Goal: Navigation & Orientation: Find specific page/section

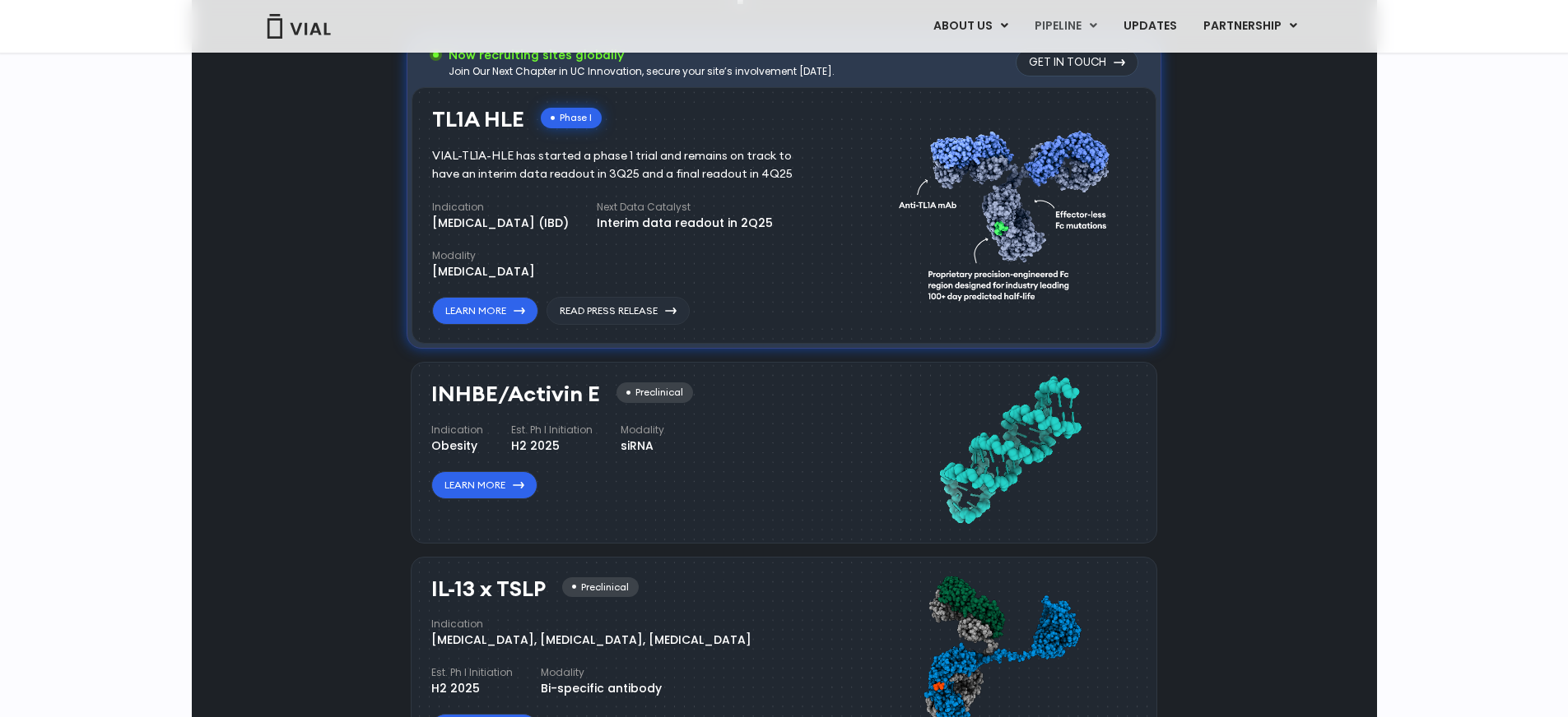
scroll to position [1078, 0]
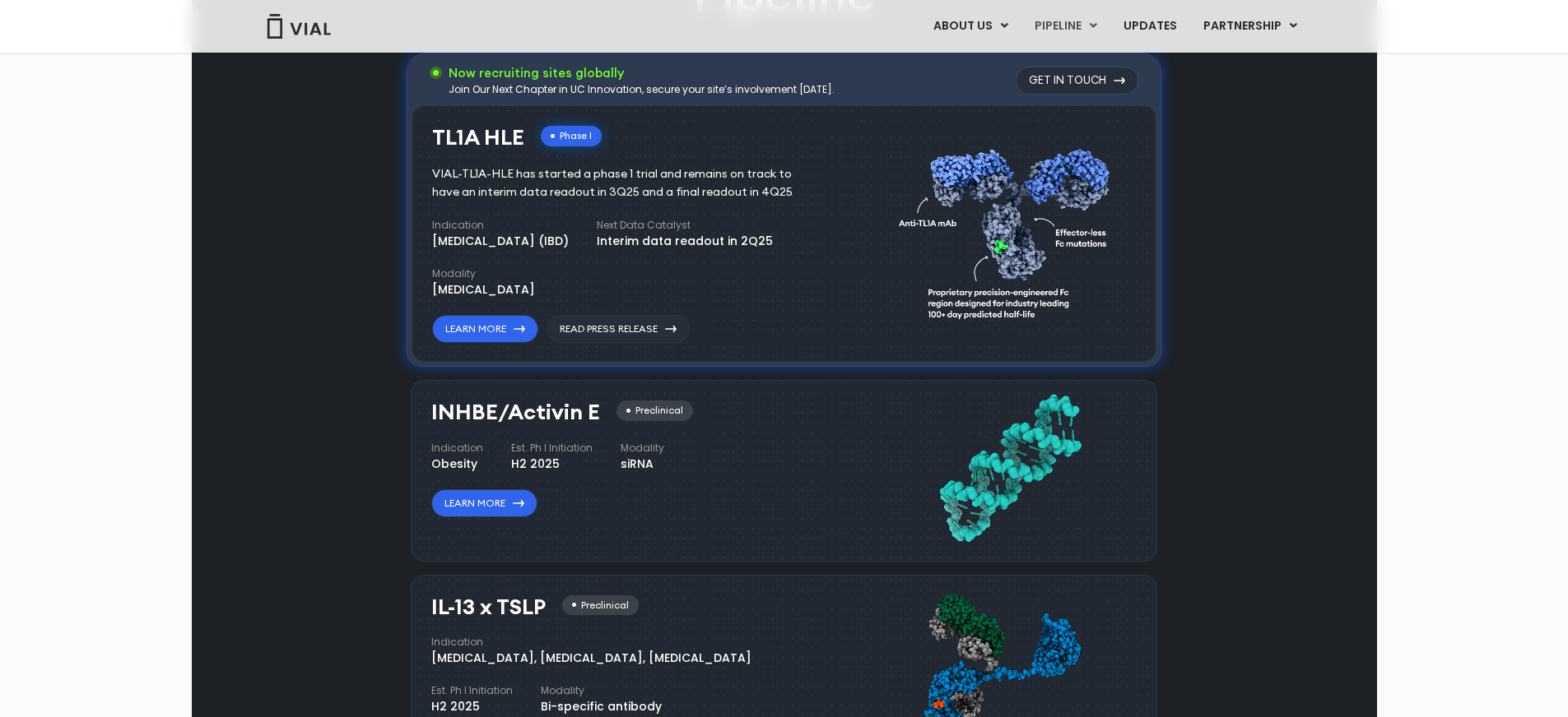
click at [1213, 406] on div "Pipeline Now recruiting sites globally Join Our Next Chapter in UC Innovation, …" at bounding box center [784, 570] width 1147 height 1217
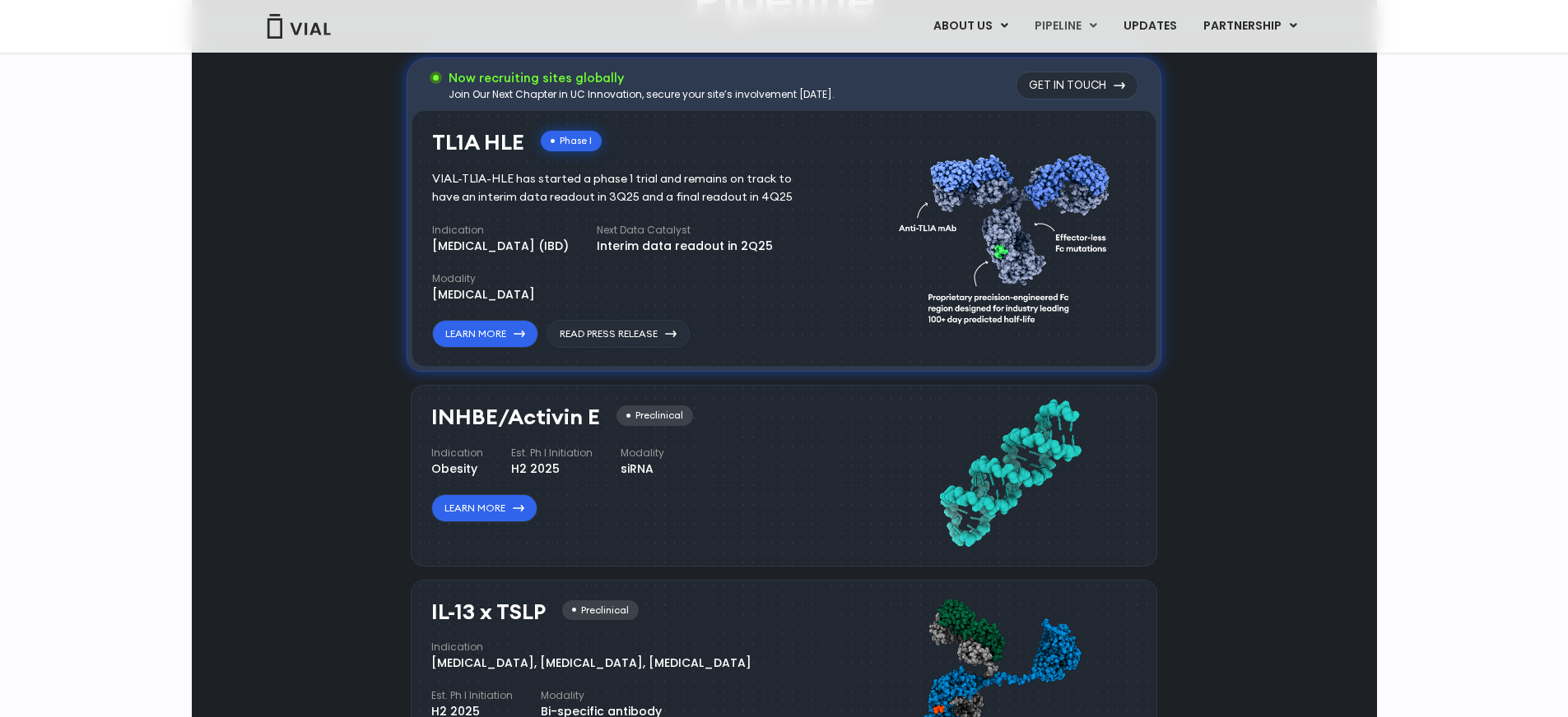
scroll to position [968, 0]
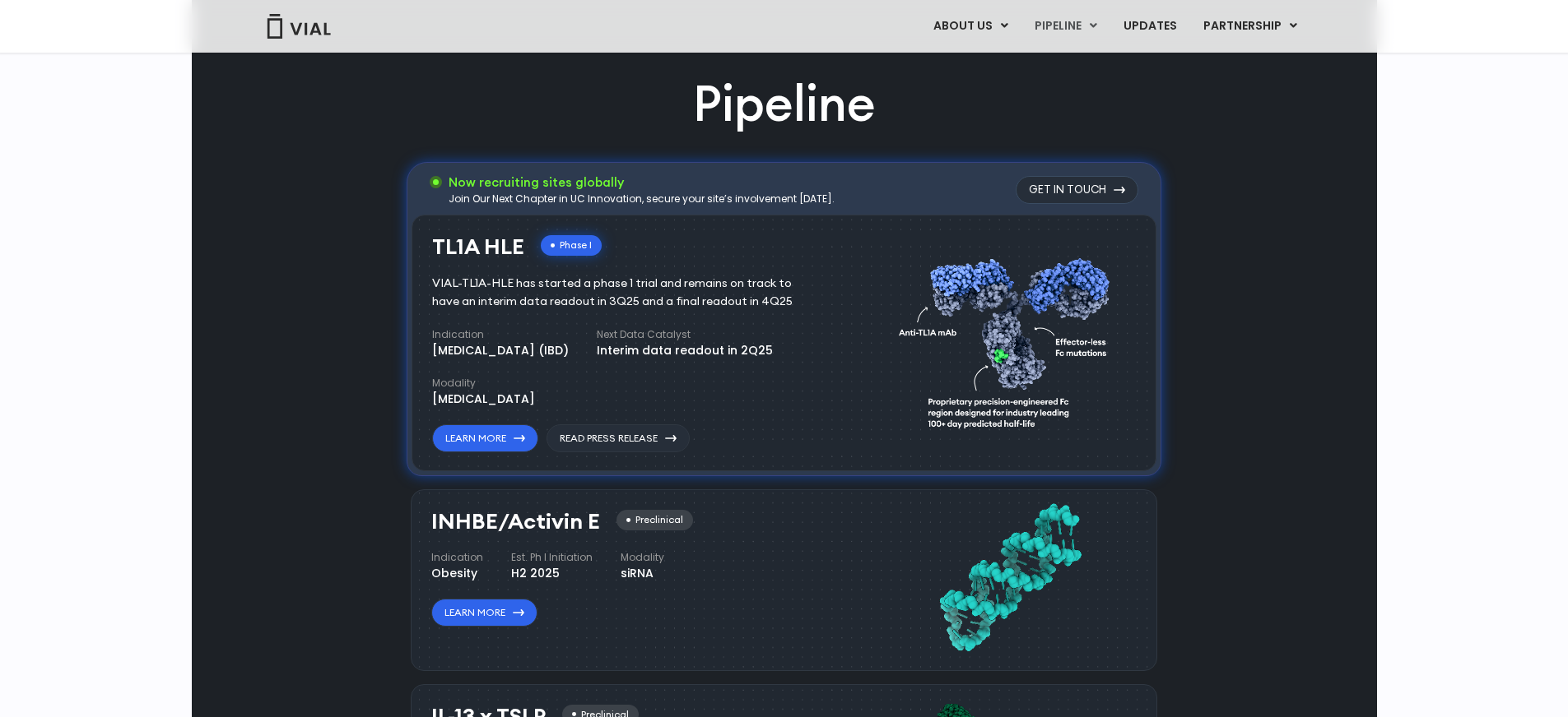
click at [1270, 361] on div "Pipeline Now recruiting sites globally Join Our Next Chapter in UC Innovation, …" at bounding box center [784, 679] width 1147 height 1217
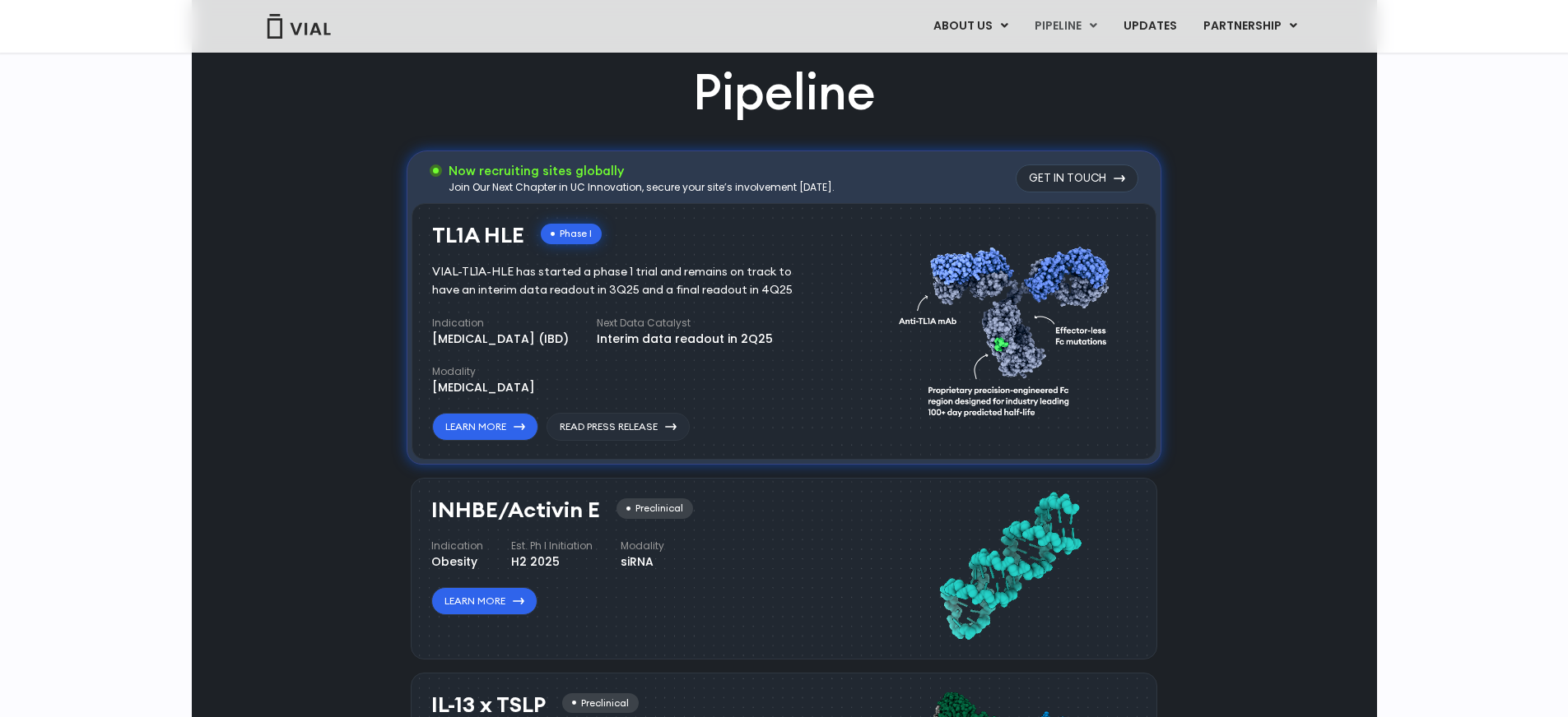
scroll to position [895, 0]
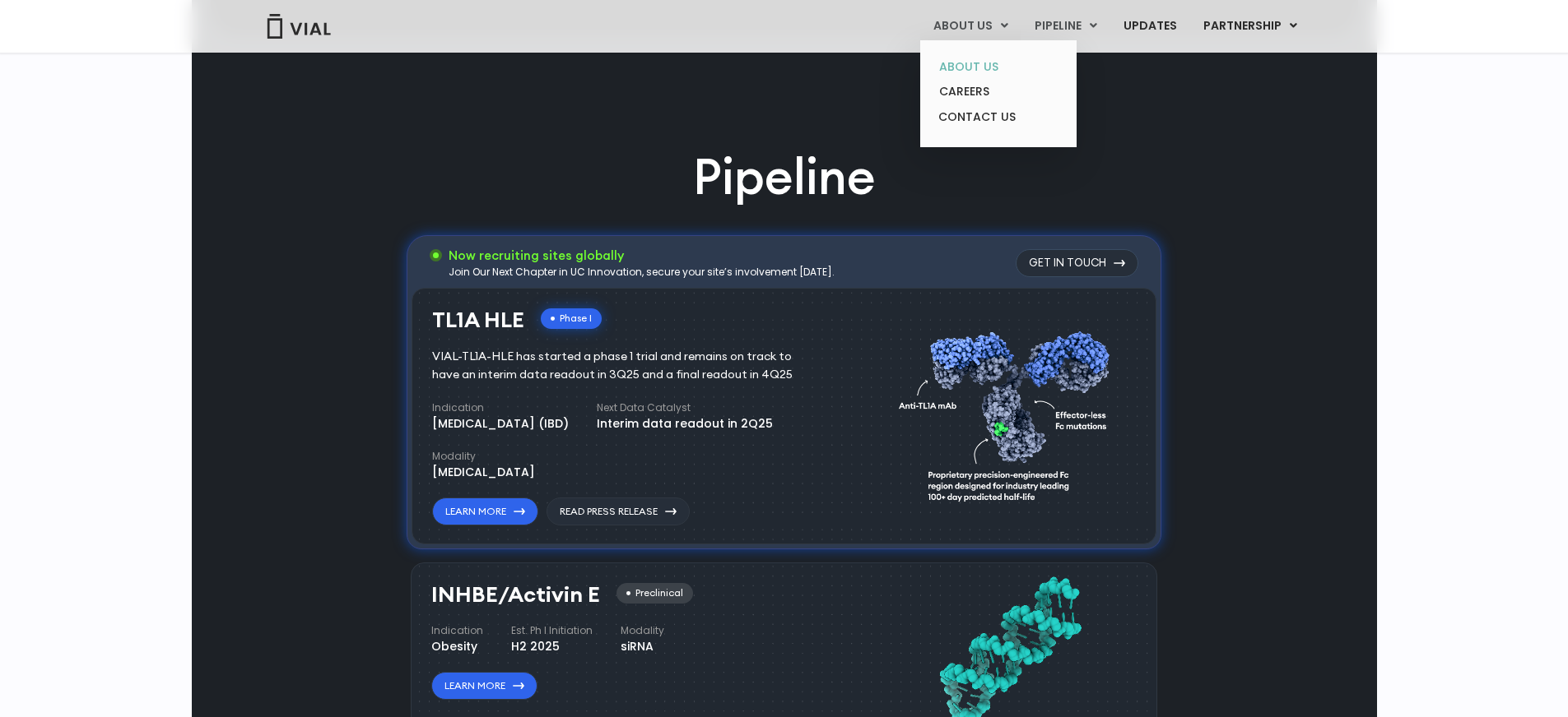
click at [981, 62] on link "ABOUT US" at bounding box center [997, 67] width 144 height 26
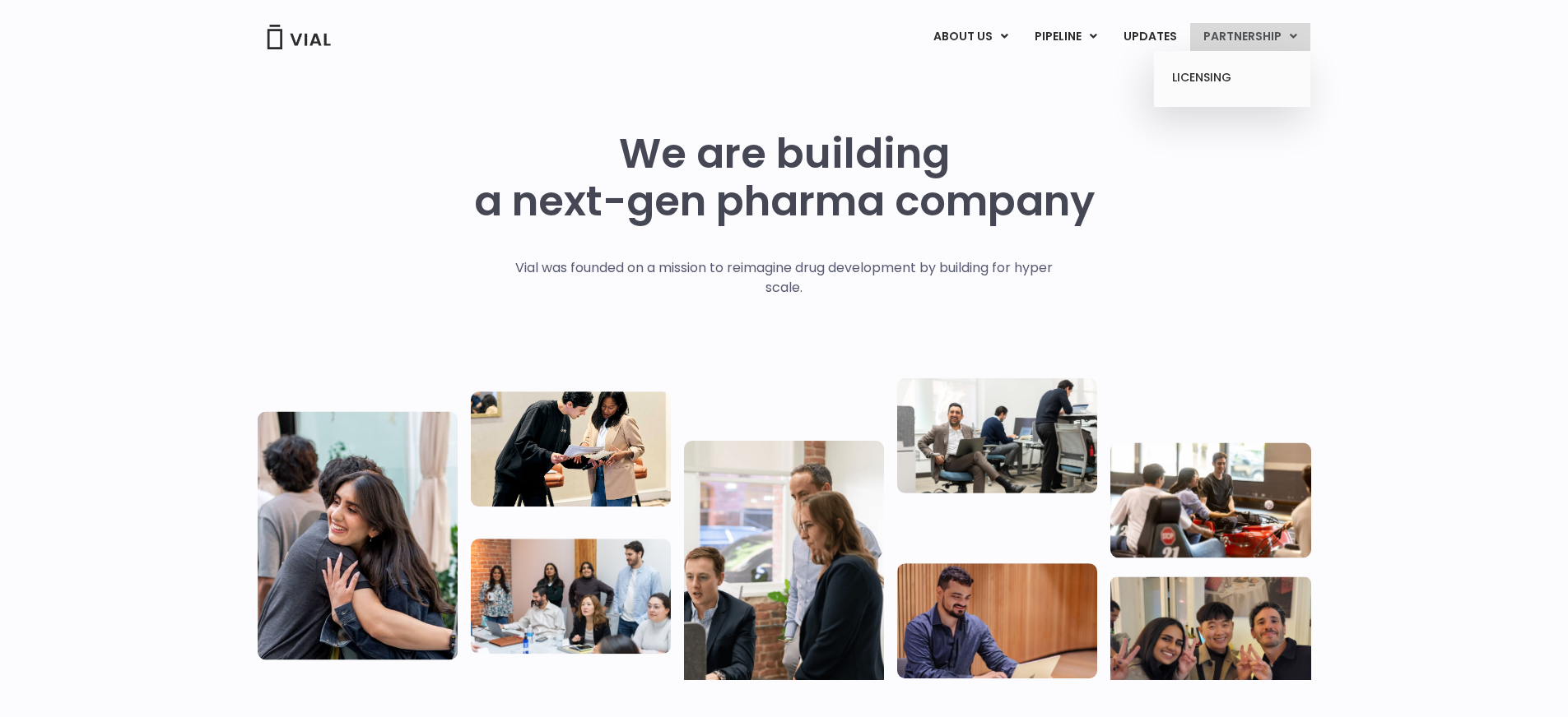
click at [1249, 35] on link "PARTNERSHIP" at bounding box center [1250, 37] width 120 height 28
click at [1202, 79] on link "LICENSING" at bounding box center [1231, 78] width 144 height 27
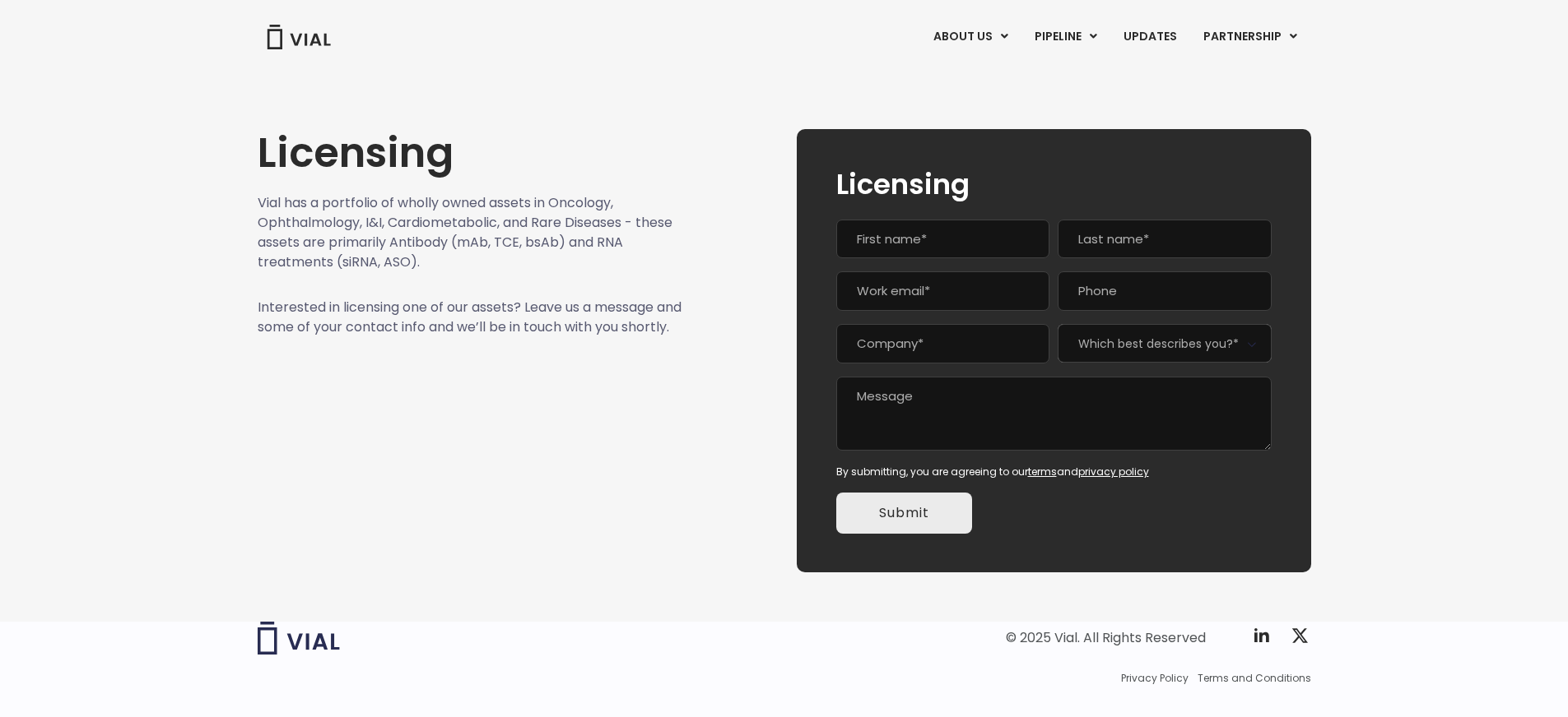
click at [305, 42] on img at bounding box center [298, 37] width 66 height 25
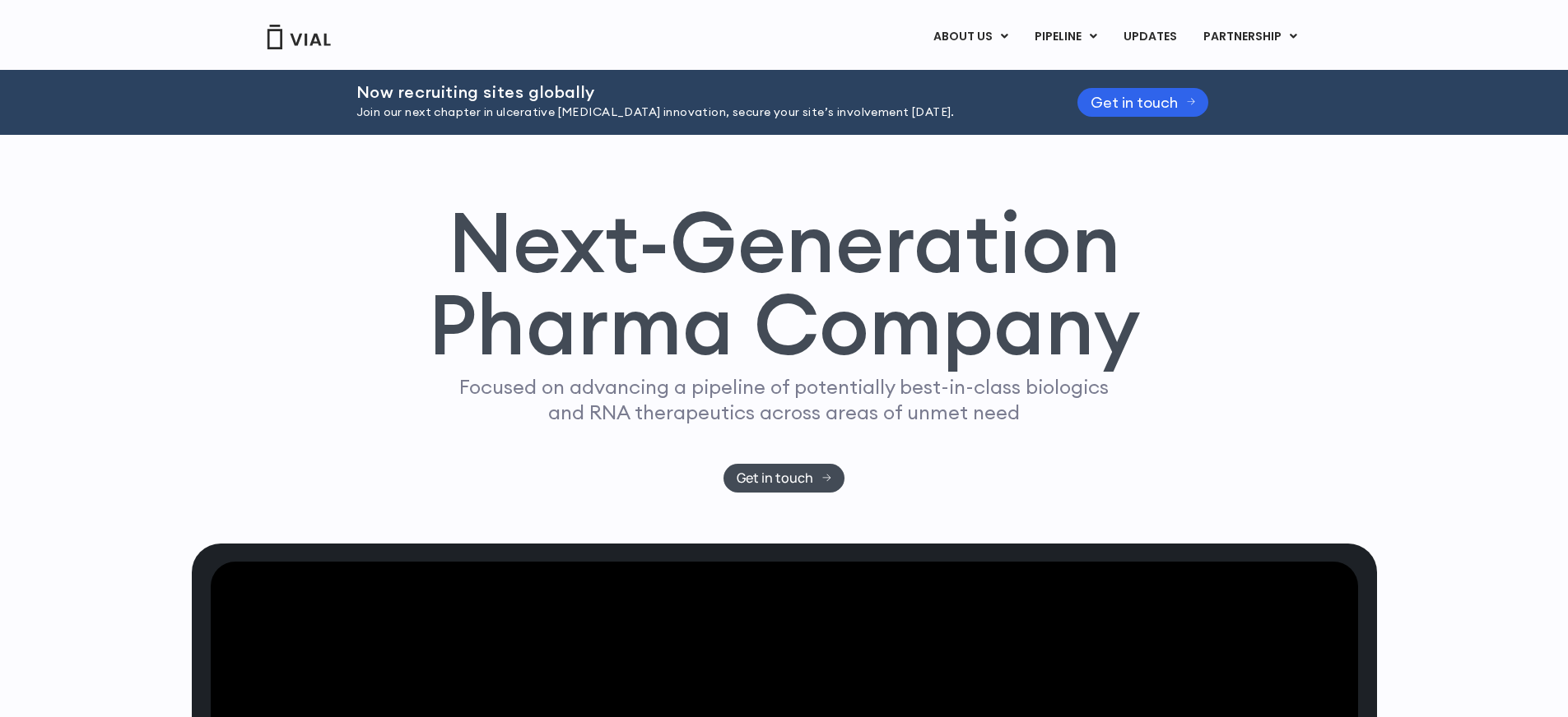
click at [180, 316] on div "Next-Generation Pharma Company Focused on advancing a pipeline of potentially b…" at bounding box center [784, 339] width 1568 height 409
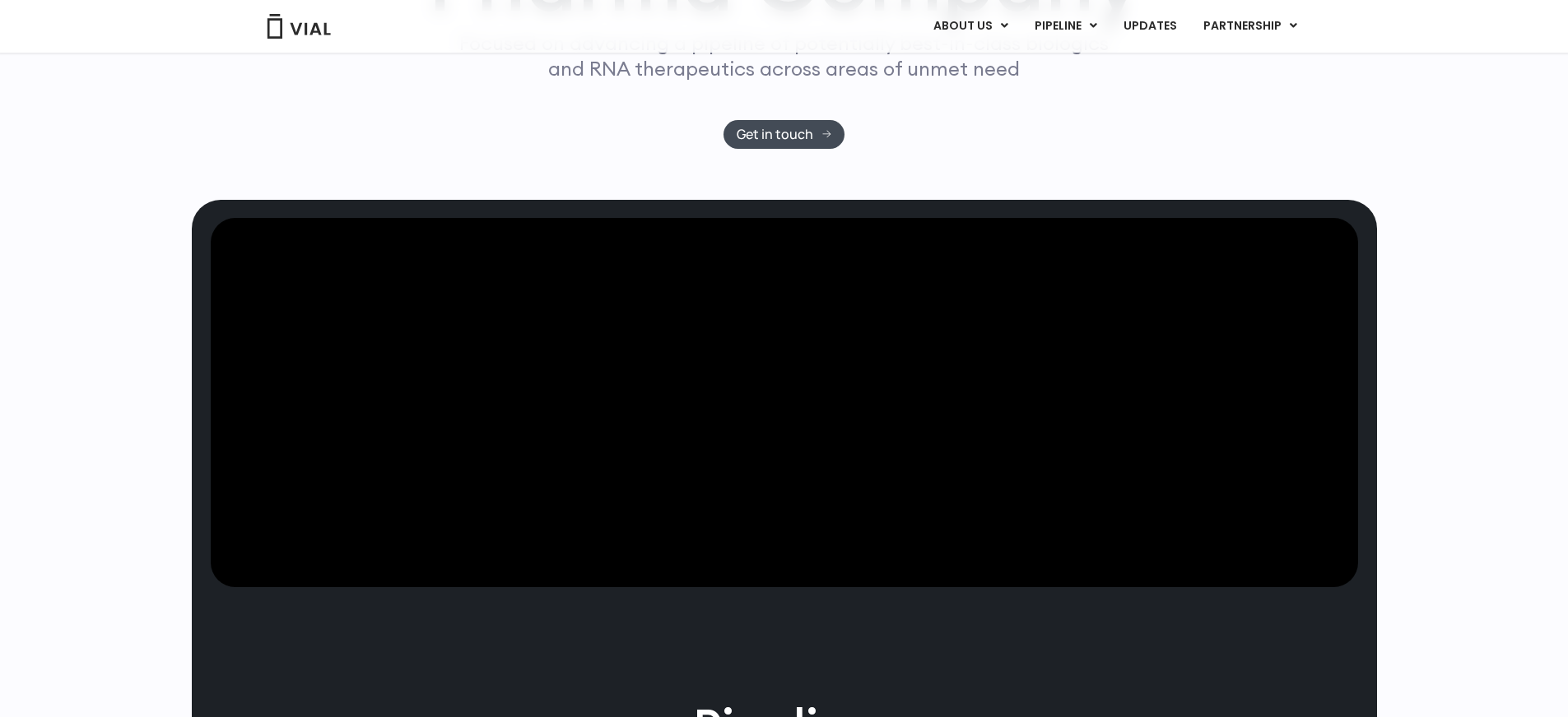
scroll to position [111, 0]
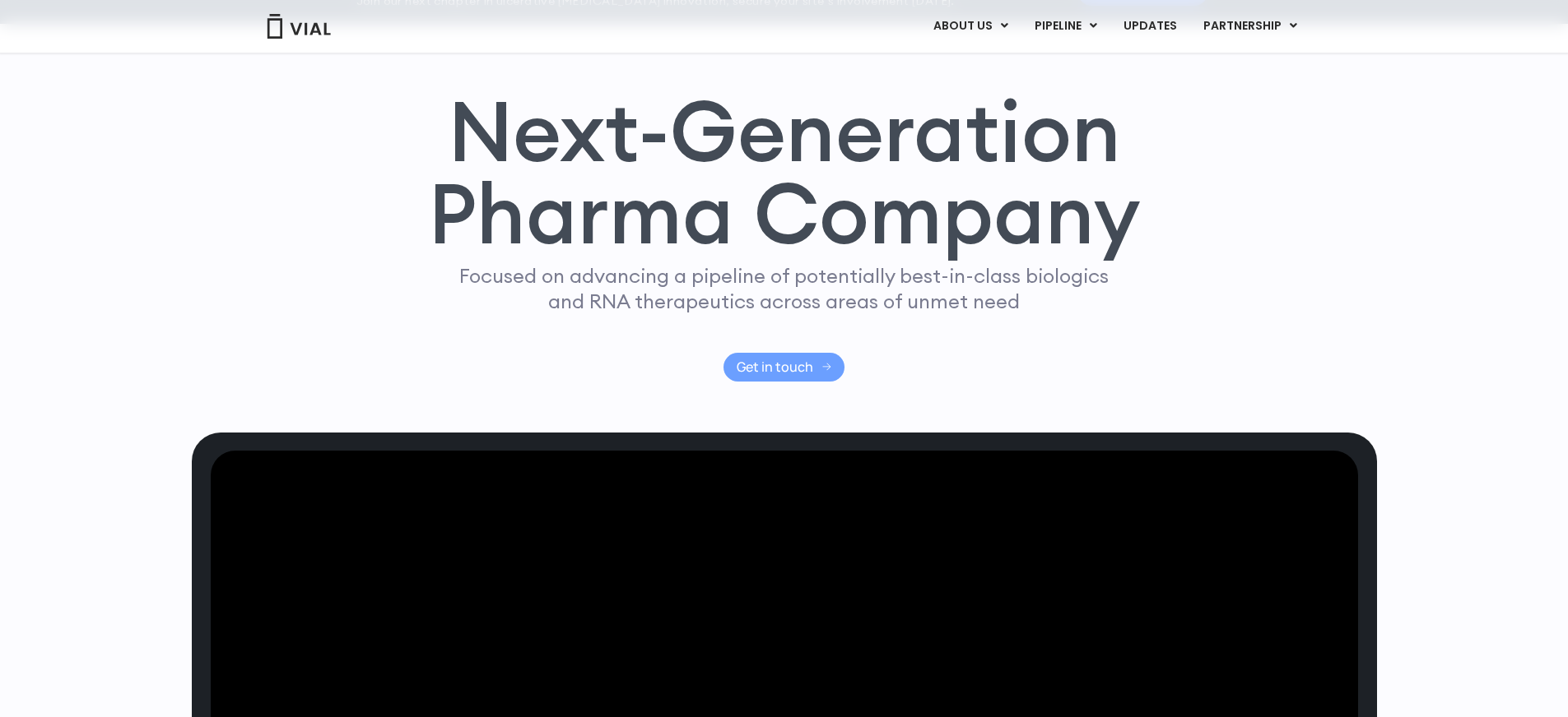
click at [790, 373] on span "Get in touch" at bounding box center [775, 367] width 77 height 12
